Goal: Transaction & Acquisition: Purchase product/service

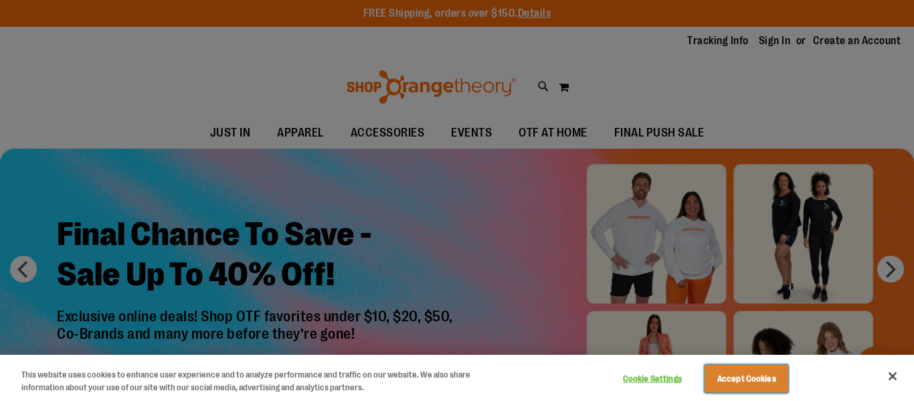
click at [750, 386] on button "Accept Cookies" at bounding box center [747, 379] width 84 height 28
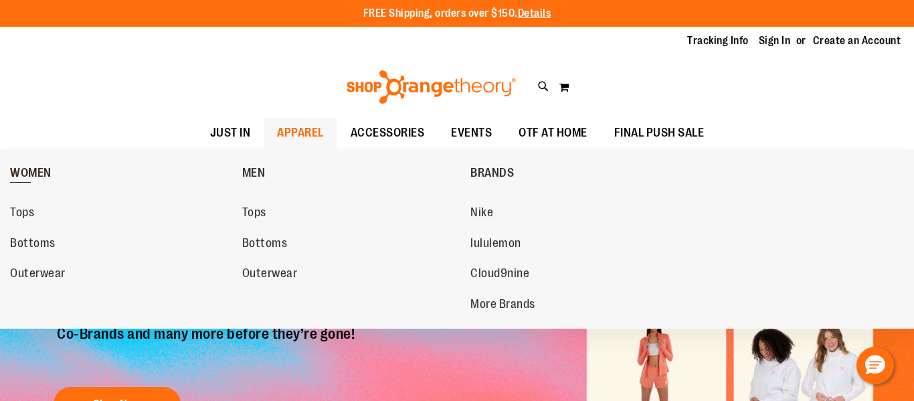
click at [10, 173] on span "WOMEN" at bounding box center [30, 174] width 41 height 17
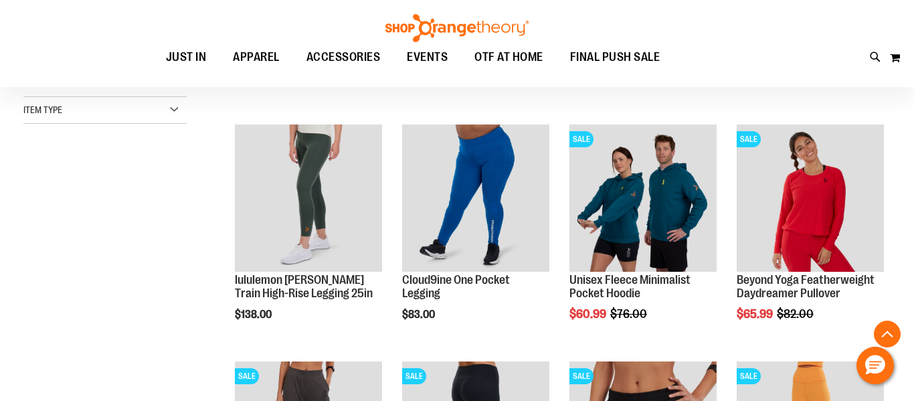
scroll to position [381, 0]
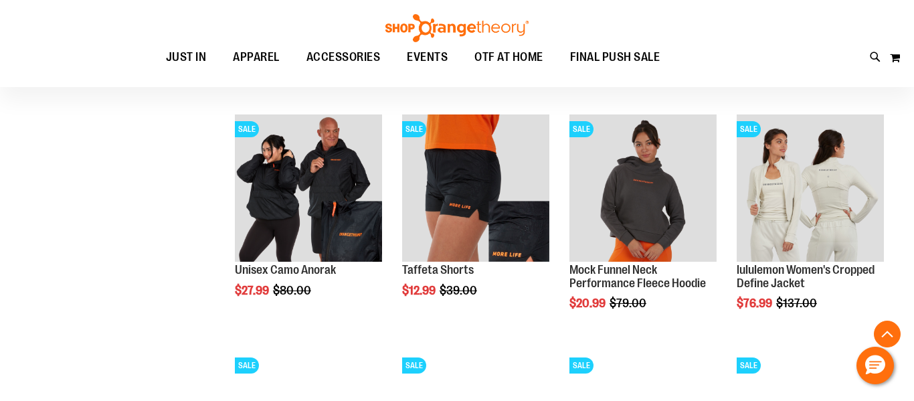
scroll to position [1106, 0]
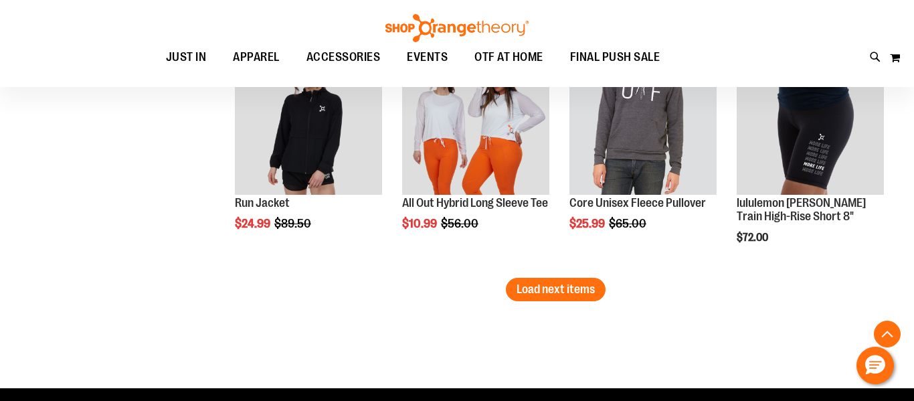
scroll to position [2113, 0]
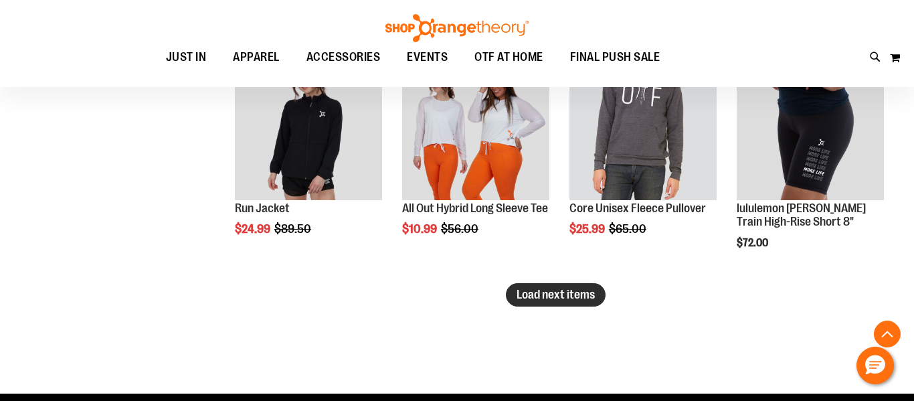
click at [534, 301] on button "Load next items" at bounding box center [556, 294] width 100 height 23
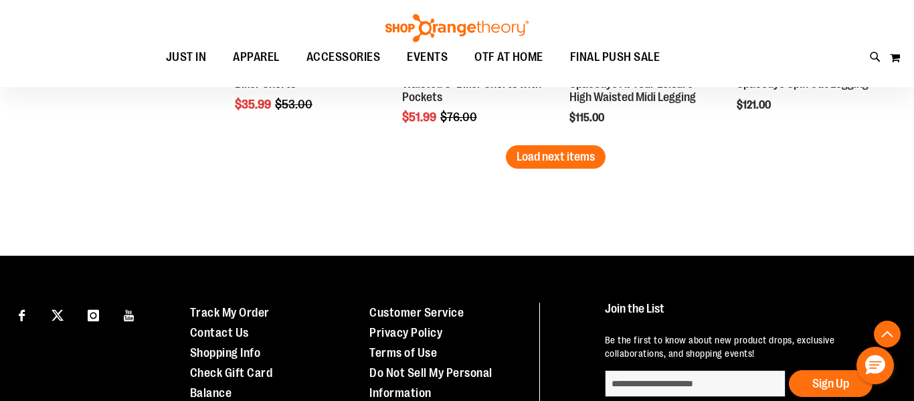
scroll to position [2964, 0]
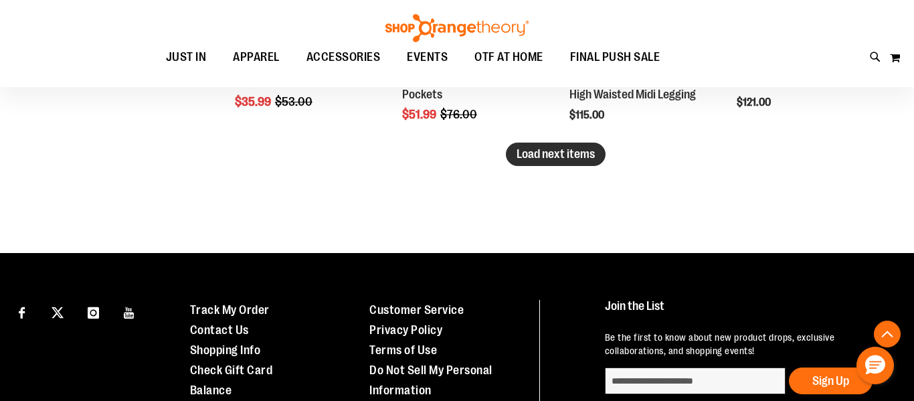
click at [578, 163] on button "Load next items" at bounding box center [556, 154] width 100 height 23
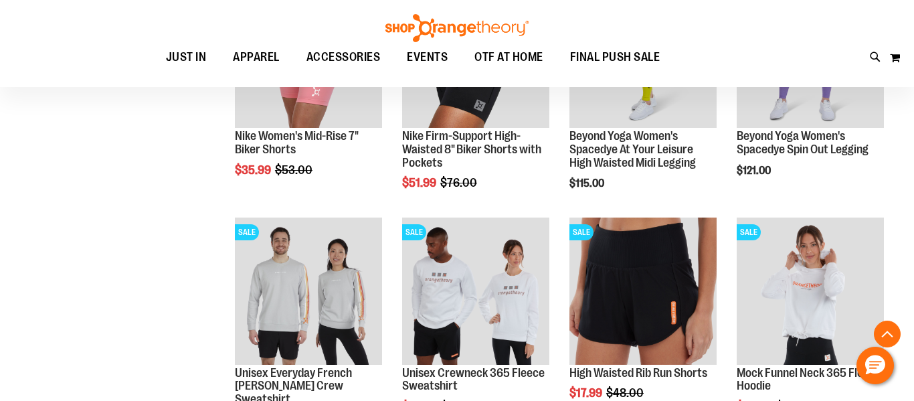
scroll to position [2894, 0]
